Goal: Information Seeking & Learning: Learn about a topic

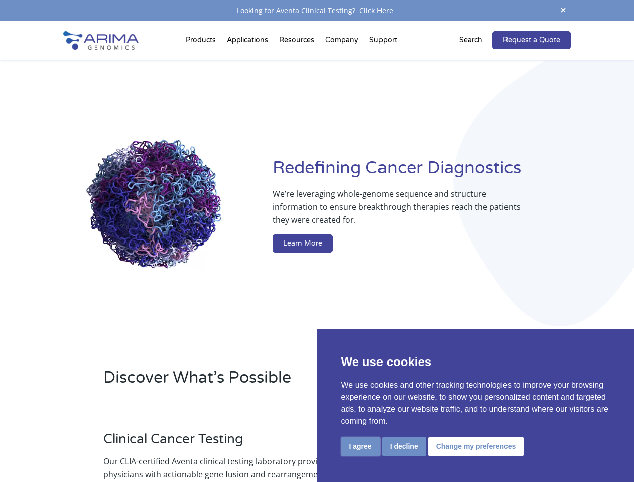
click at [360, 446] on button "I agree" at bounding box center [360, 446] width 39 height 19
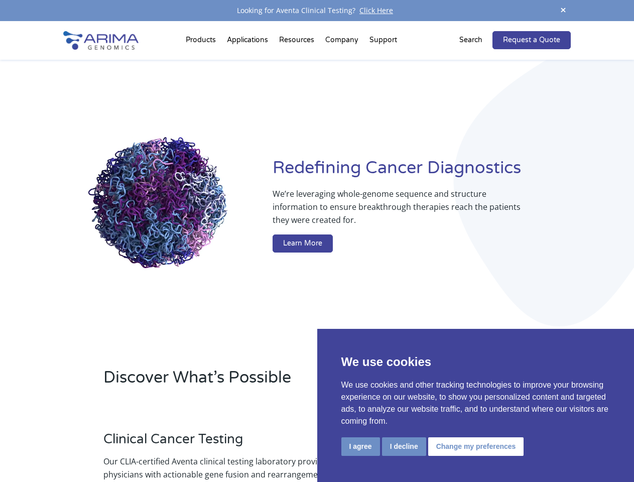
click at [404, 446] on div at bounding box center [478, 477] width 186 height 111
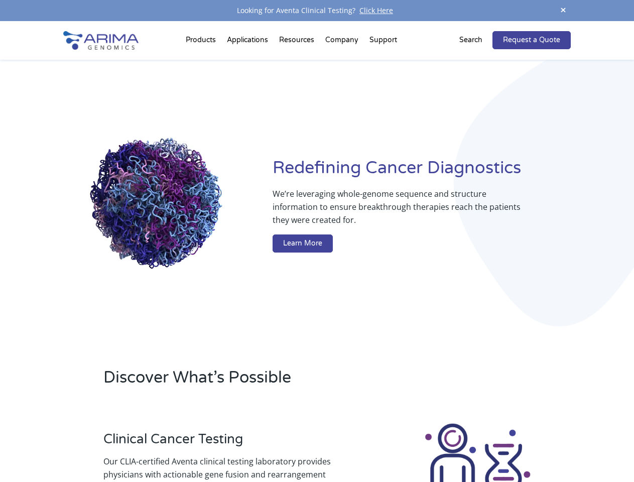
click at [474, 446] on img at bounding box center [477, 477] width 111 height 111
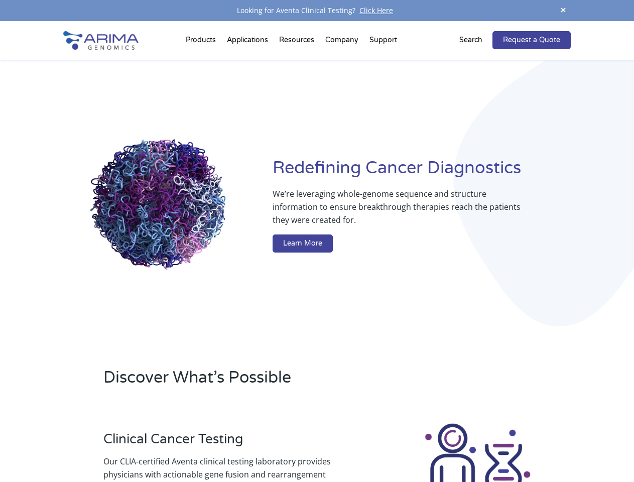
click at [563, 11] on span at bounding box center [563, 11] width 15 height 14
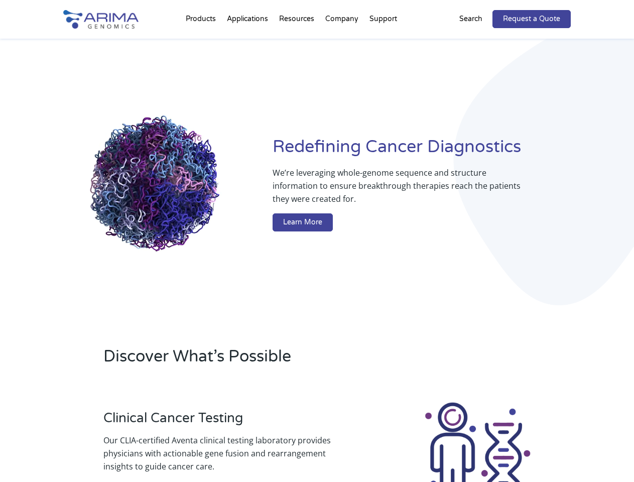
click at [202, 42] on div "Redefining [MEDICAL_DATA] Diagnostics We’re leveraging whole-genome sequence an…" at bounding box center [316, 186] width 507 height 294
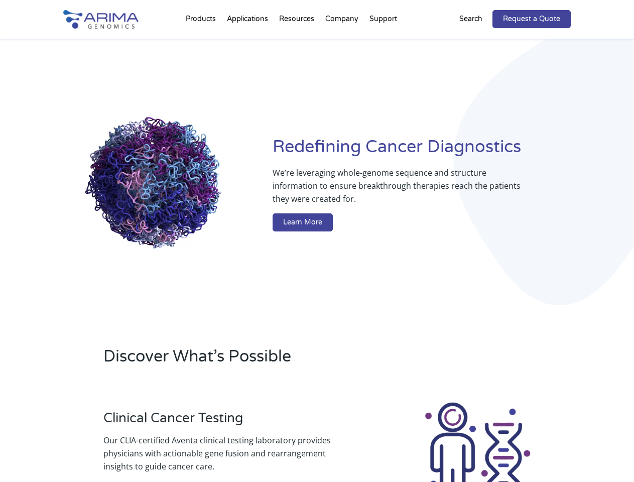
click at [298, 42] on div "Redefining [MEDICAL_DATA] Diagnostics We’re leveraging whole-genome sequence an…" at bounding box center [316, 186] width 507 height 294
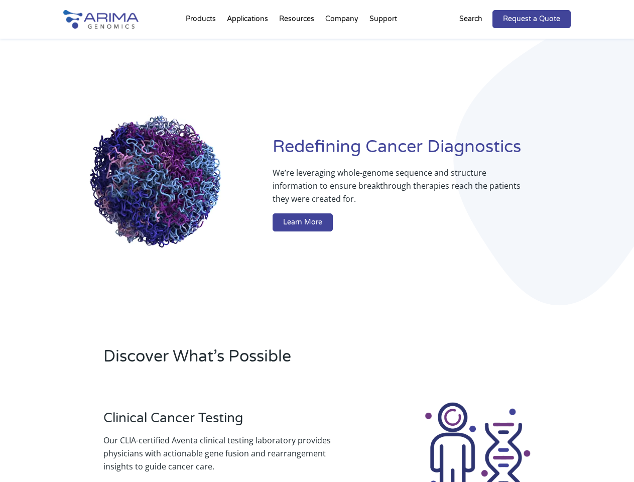
click at [342, 42] on div "Redefining [MEDICAL_DATA] Diagnostics We’re leveraging whole-genome sequence an…" at bounding box center [316, 186] width 507 height 294
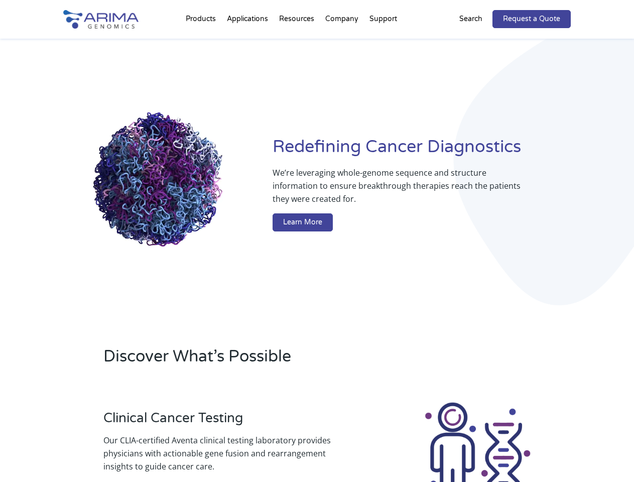
click at [383, 42] on div "Redefining [MEDICAL_DATA] Diagnostics We’re leveraging whole-genome sequence an…" at bounding box center [316, 186] width 507 height 294
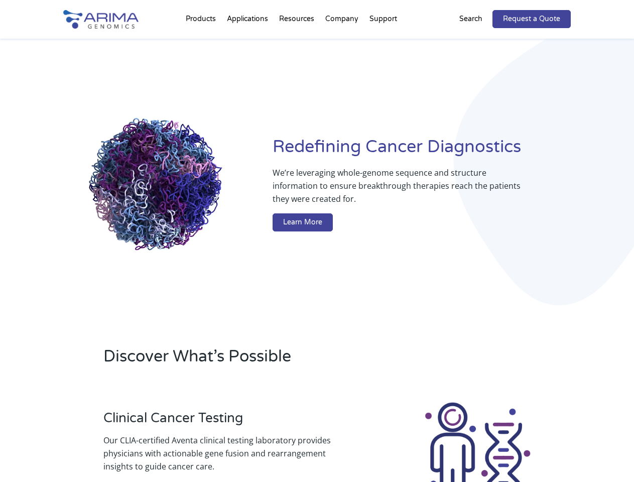
click at [477, 40] on div "Redefining [MEDICAL_DATA] Diagnostics We’re leveraging whole-genome sequence an…" at bounding box center [316, 186] width 507 height 294
